Goal: Entertainment & Leisure: Consume media (video, audio)

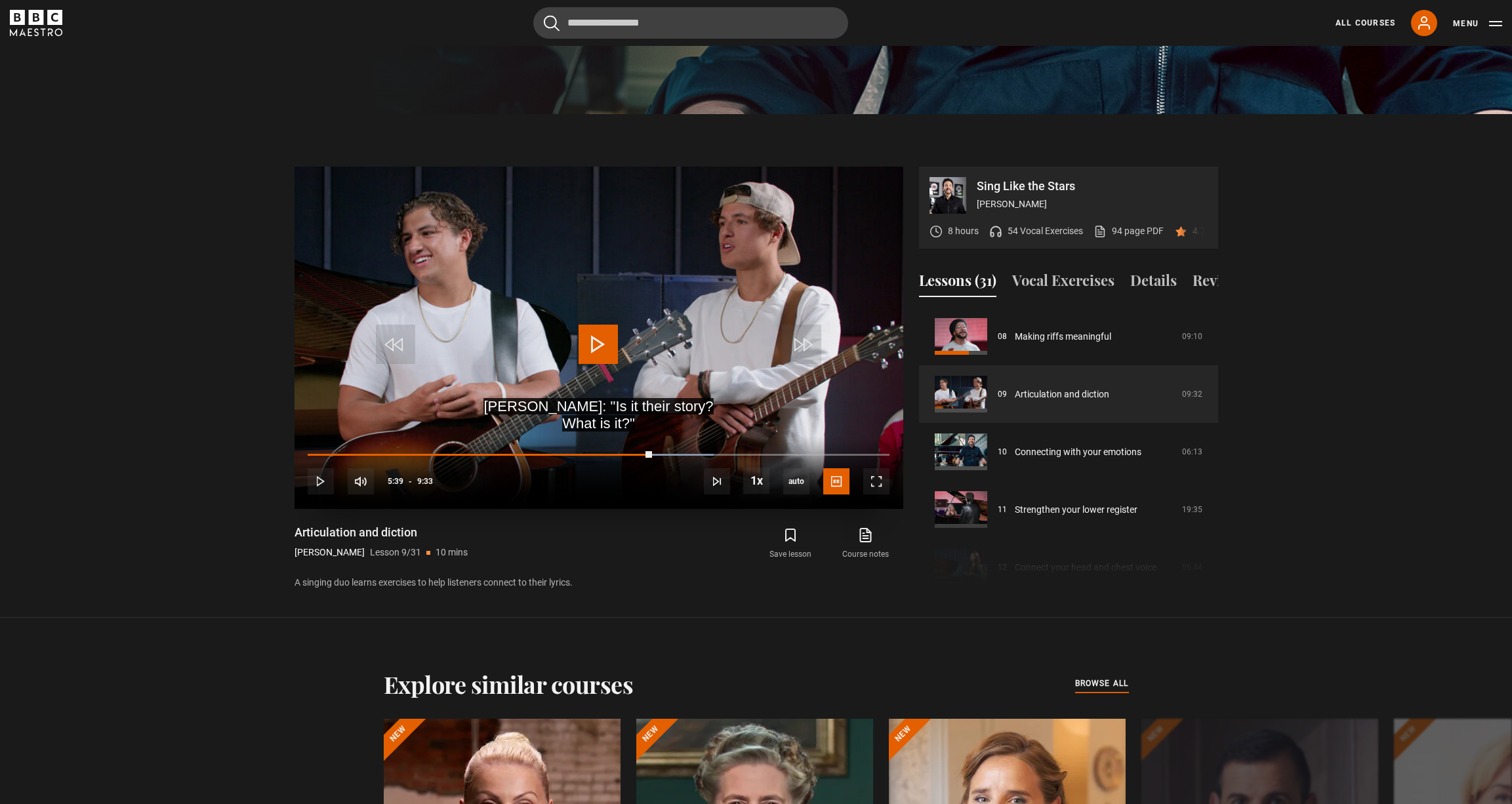
click at [591, 347] on span "Video Player" at bounding box center [598, 344] width 39 height 39
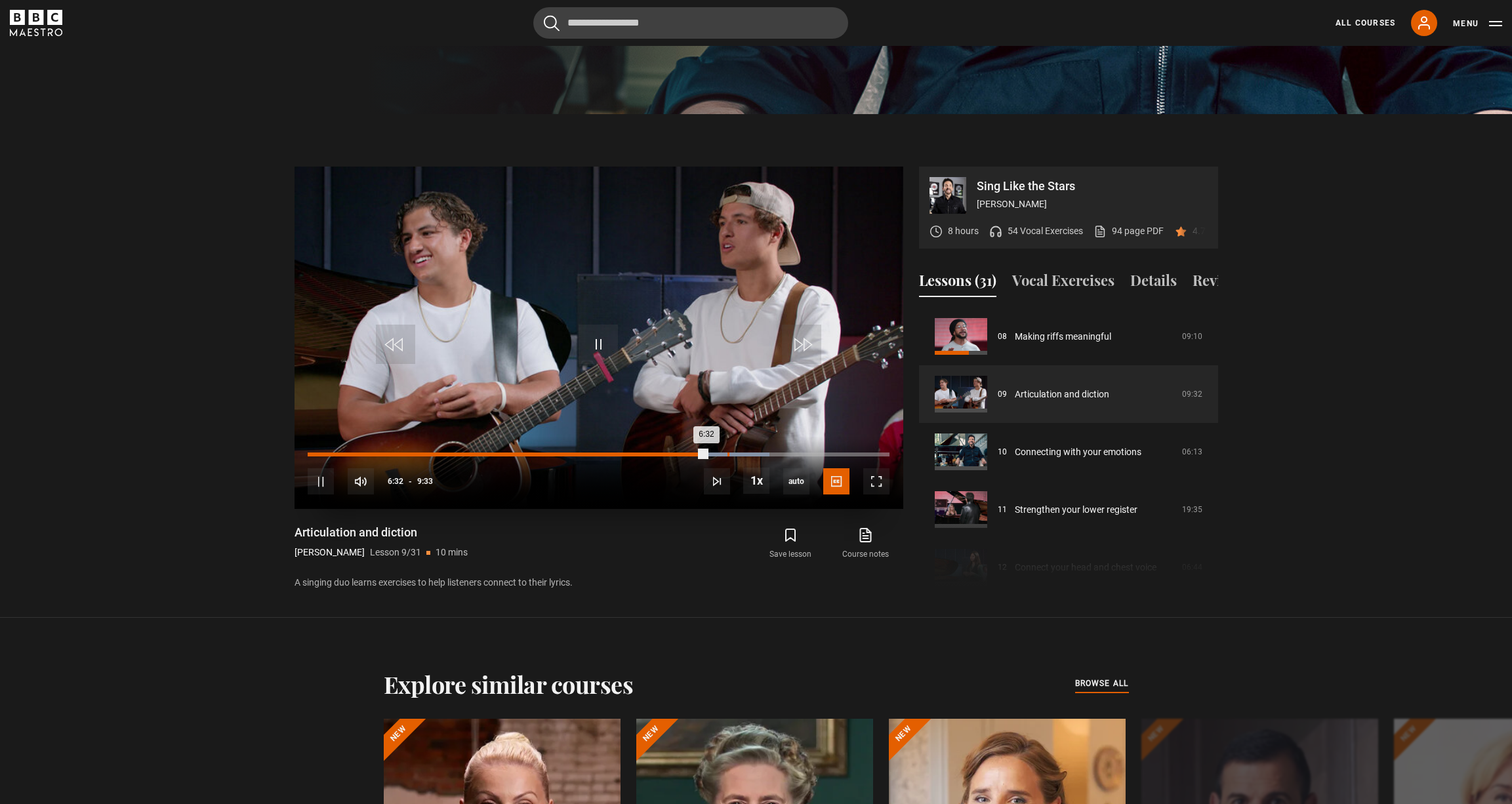
click at [728, 454] on div "6:53" at bounding box center [728, 454] width 2 height 4
click at [750, 454] on div "7:15" at bounding box center [750, 454] width 2 height 4
click at [771, 452] on div "Loaded : 82.90% 7:36 7:22" at bounding box center [598, 454] width 581 height 4
click at [786, 452] on div "10s Skip Back 10 seconds Pause 10s Skip Forward 10 seconds Loaded : 83.77% 7:50…" at bounding box center [599, 472] width 609 height 73
click at [801, 452] on div "8:06" at bounding box center [802, 454] width 2 height 4
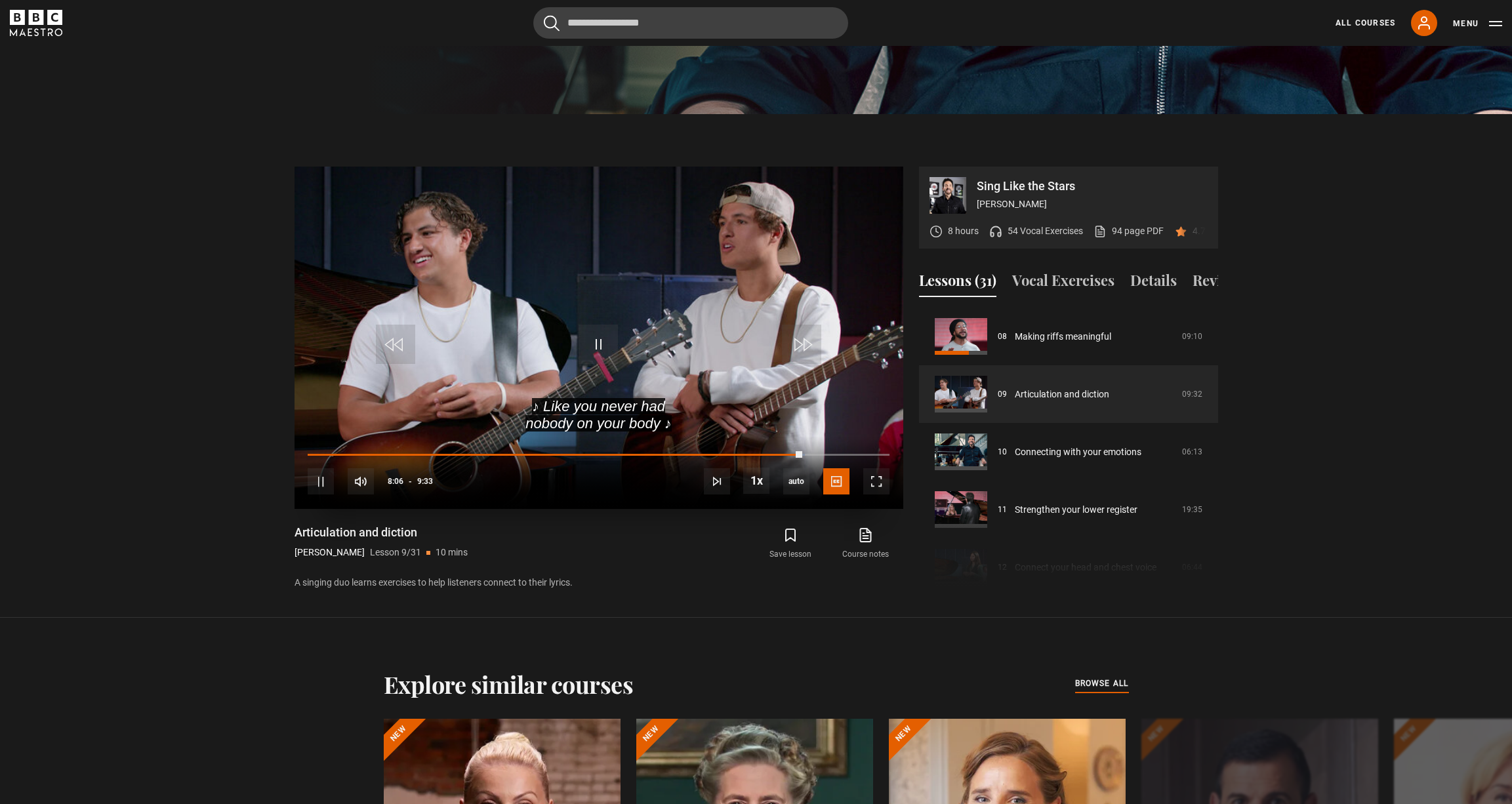
click at [823, 451] on div "10s Skip Back 10 seconds Pause 10s Skip Forward 10 seconds Loaded : 85.51% 8:38…" at bounding box center [599, 472] width 609 height 73
click at [852, 450] on div "10s Skip Back 10 seconds Pause 10s Skip Forward 10 seconds Loaded : 85.51% 8:38…" at bounding box center [599, 472] width 609 height 73
click at [837, 452] on div "Loaded : 86.39% 8:41 8:08" at bounding box center [598, 454] width 581 height 4
click at [859, 451] on div "10s Skip Back 10 seconds Pause 10s Skip Forward 10 seconds Loaded : 91.62% 8:54…" at bounding box center [599, 472] width 609 height 73
click at [857, 449] on div "10s Skip Back 10 seconds Pause 10s Skip Forward 10 seconds Loaded : 92.50% 9:07…" at bounding box center [599, 472] width 609 height 73
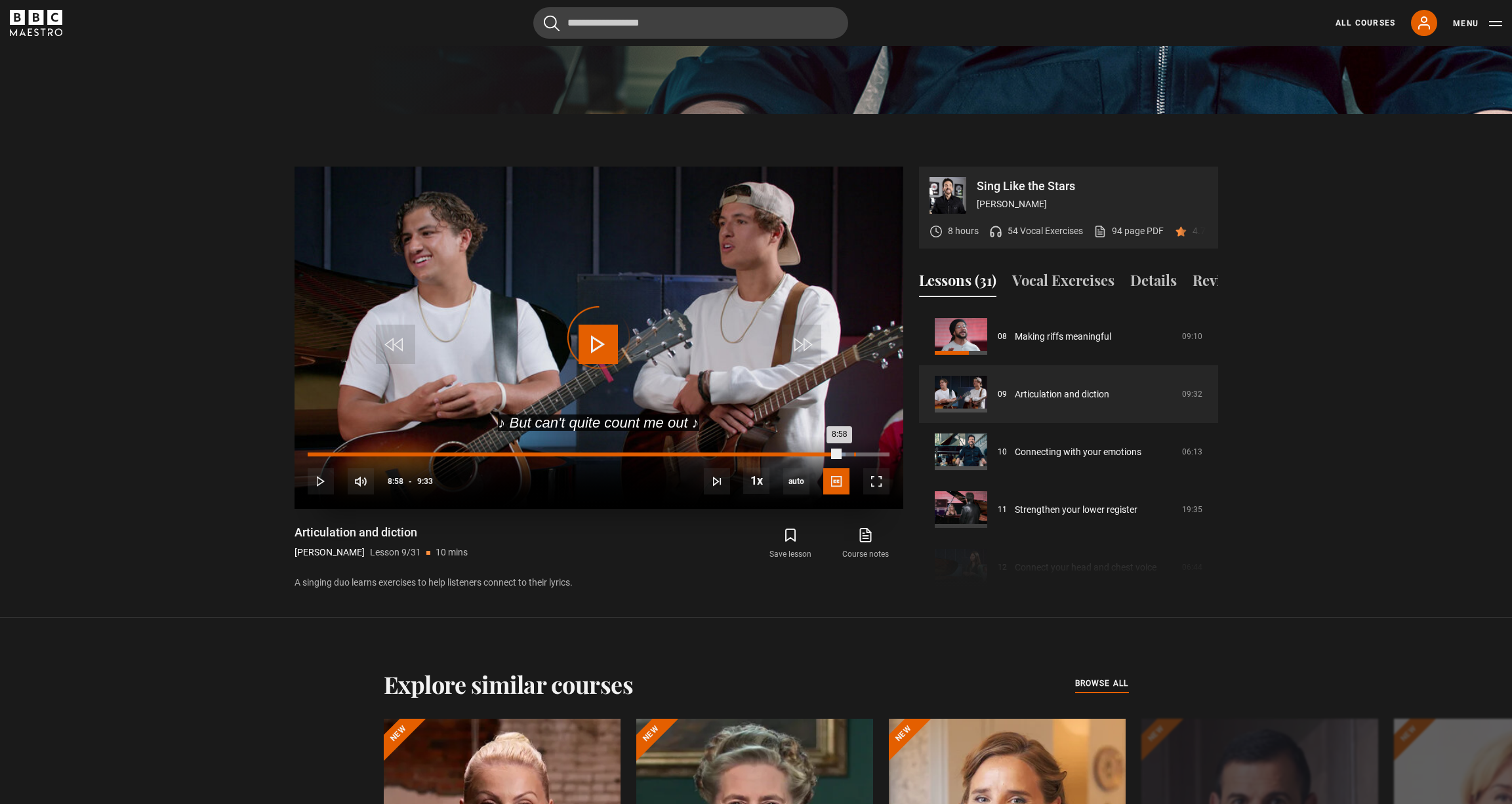
click at [854, 452] on div "8:58" at bounding box center [855, 454] width 2 height 4
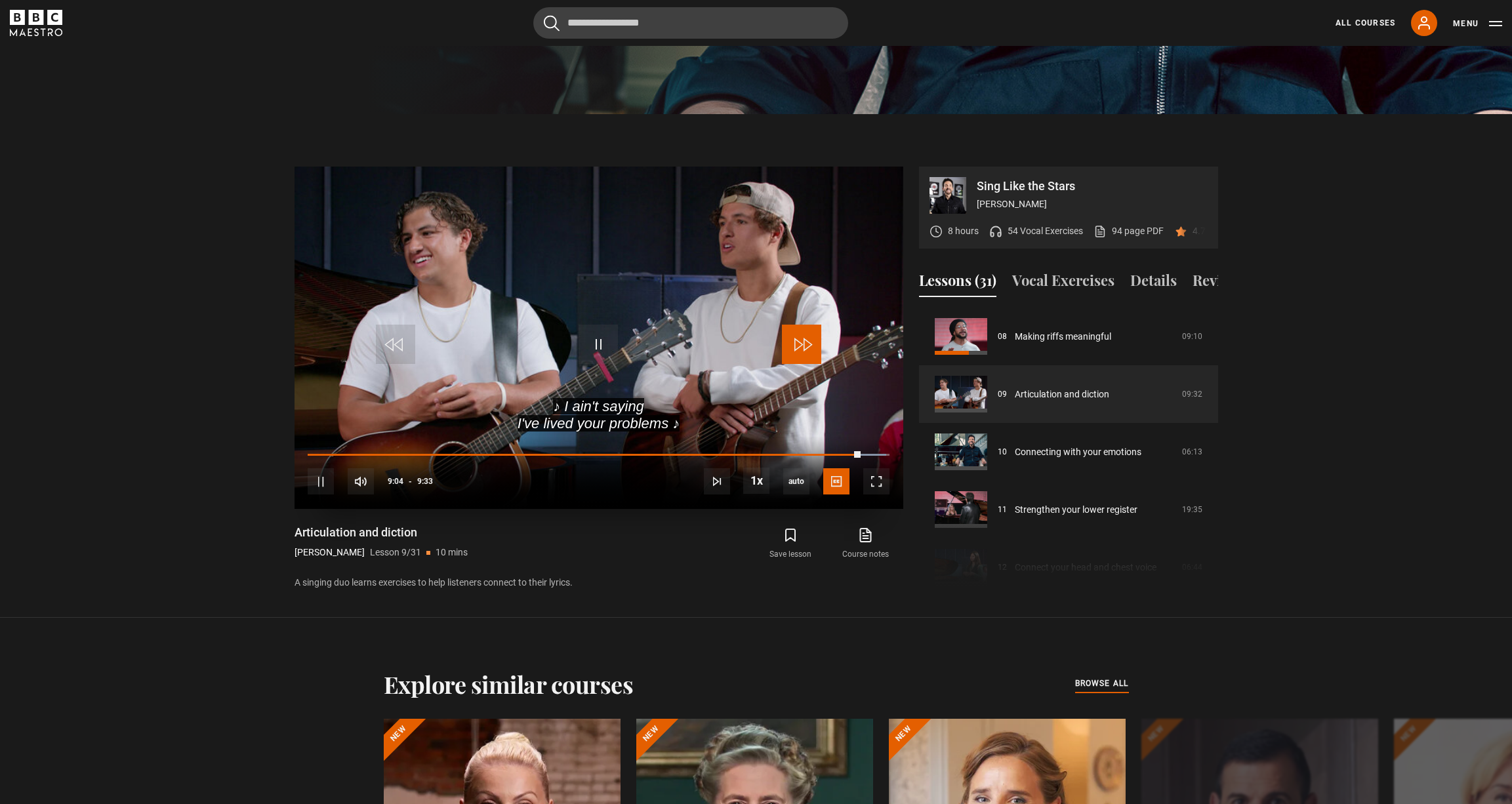
click at [790, 331] on span "Video Player" at bounding box center [801, 344] width 39 height 39
click at [808, 352] on span "Video Player" at bounding box center [801, 344] width 39 height 39
click at [806, 344] on span "Video Player" at bounding box center [801, 344] width 39 height 39
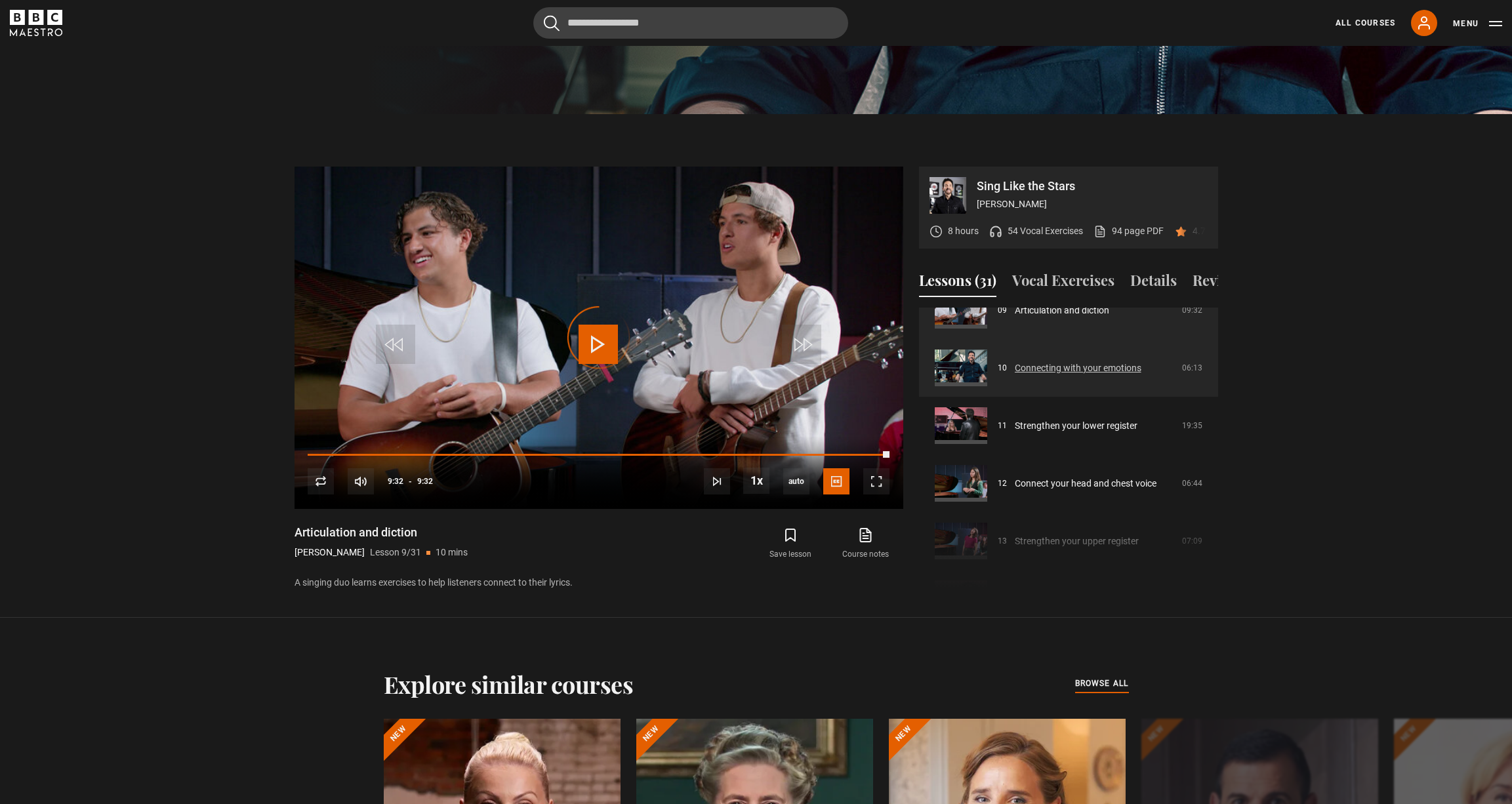
scroll to position [554, 0]
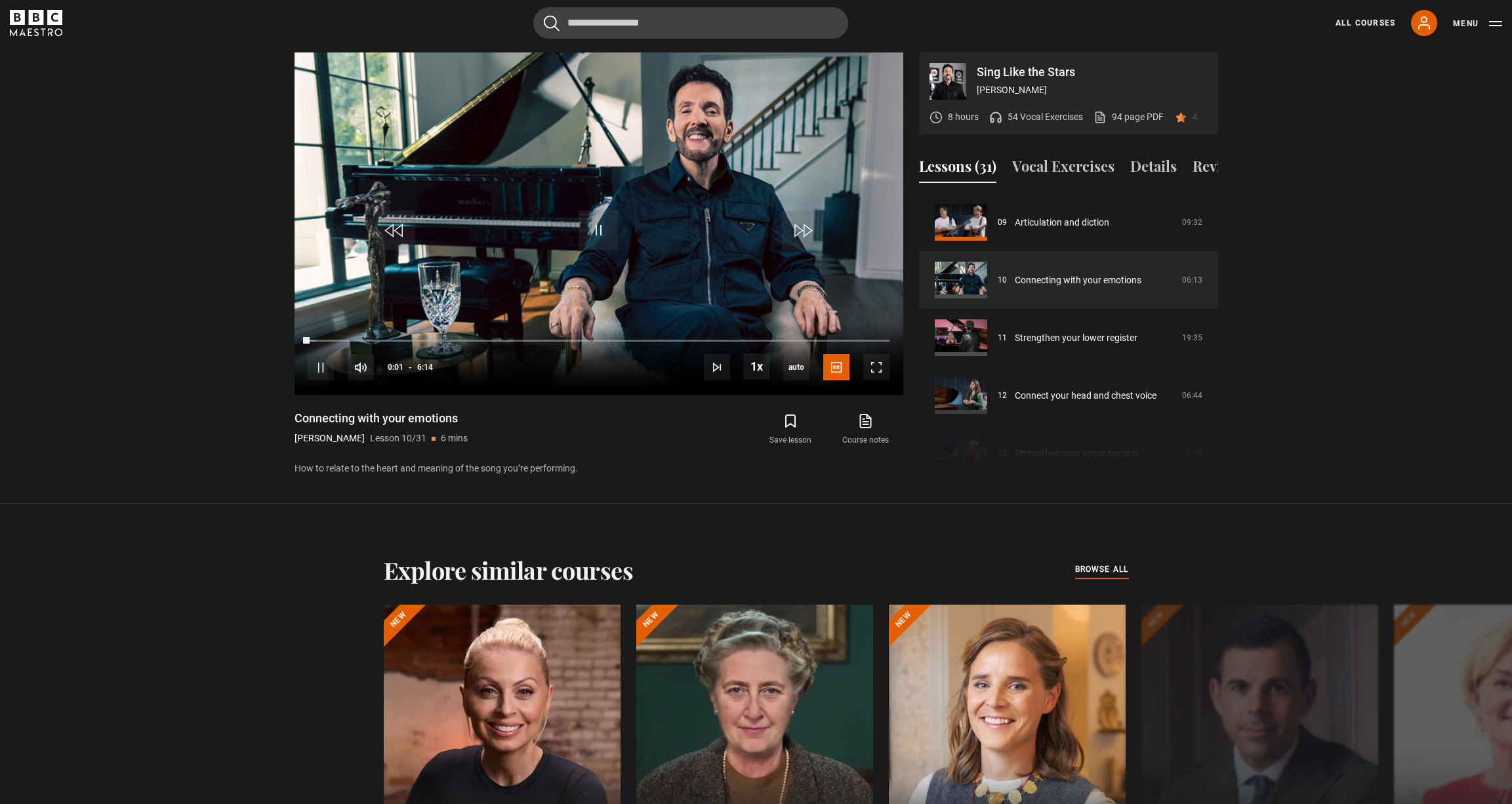
scroll to position [737, 0]
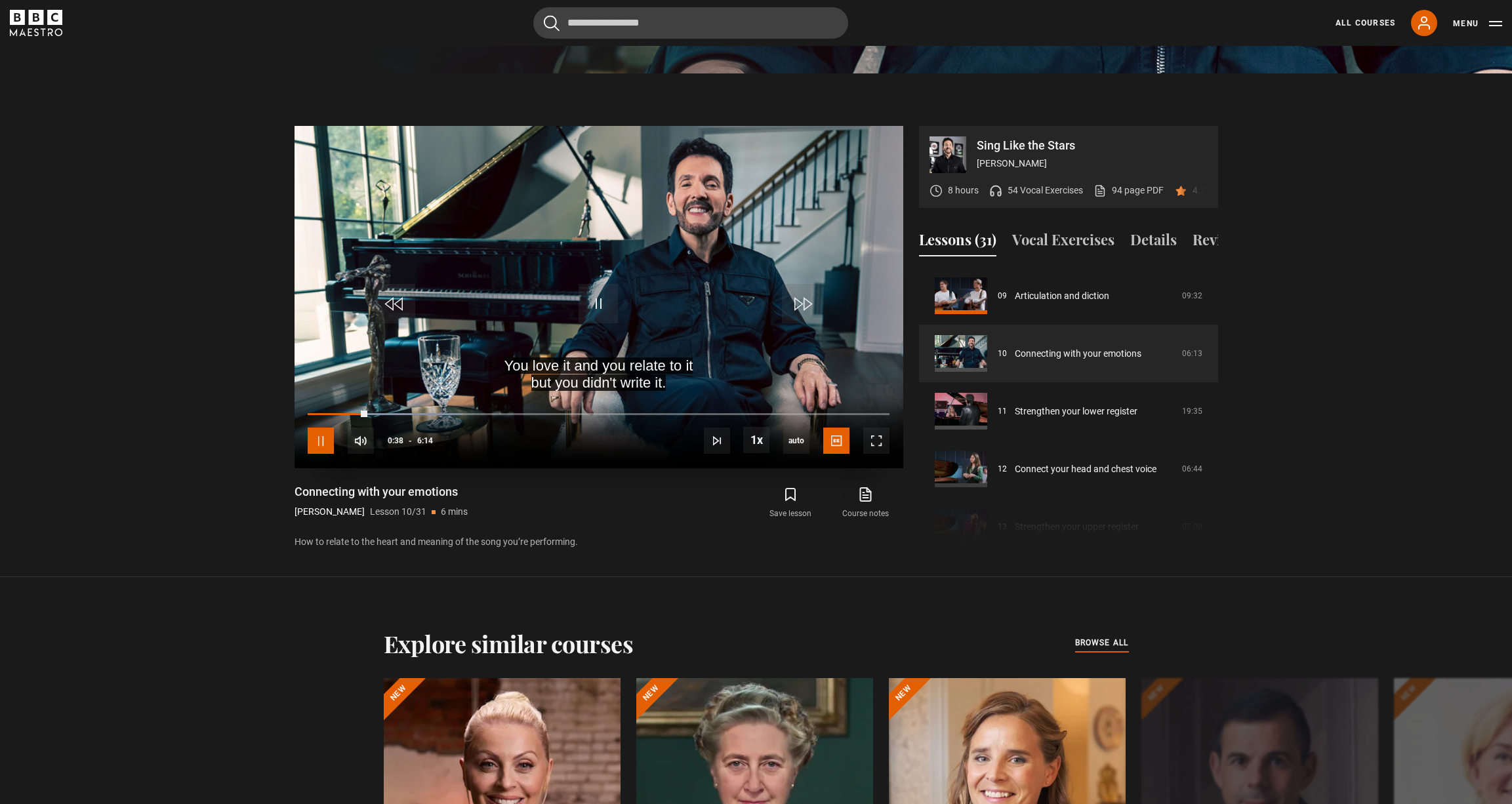
click at [317, 441] on span "Video Player" at bounding box center [320, 441] width 26 height 26
